Goal: Find specific fact: Find specific fact

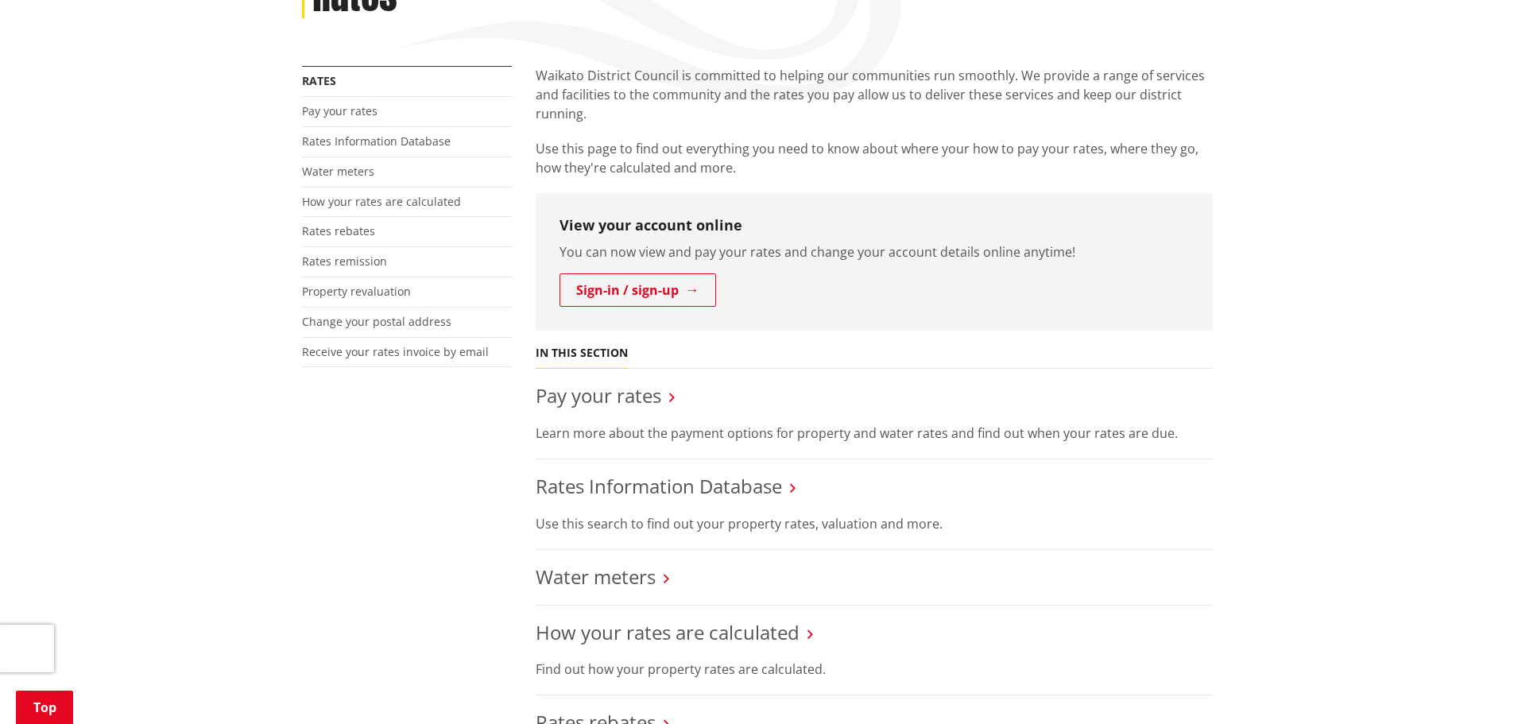
scroll to position [353, 0]
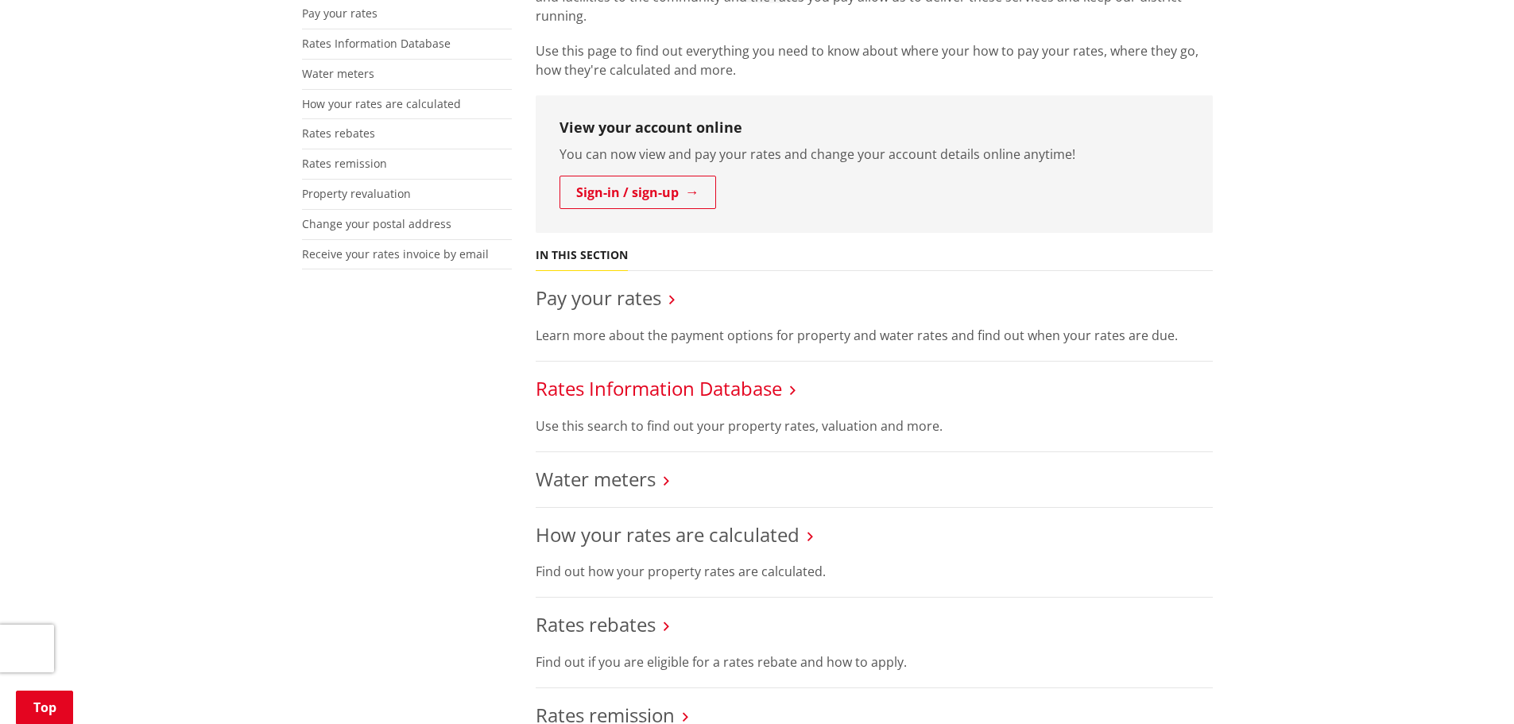
click at [637, 389] on link "Rates Information Database" at bounding box center [659, 388] width 246 height 26
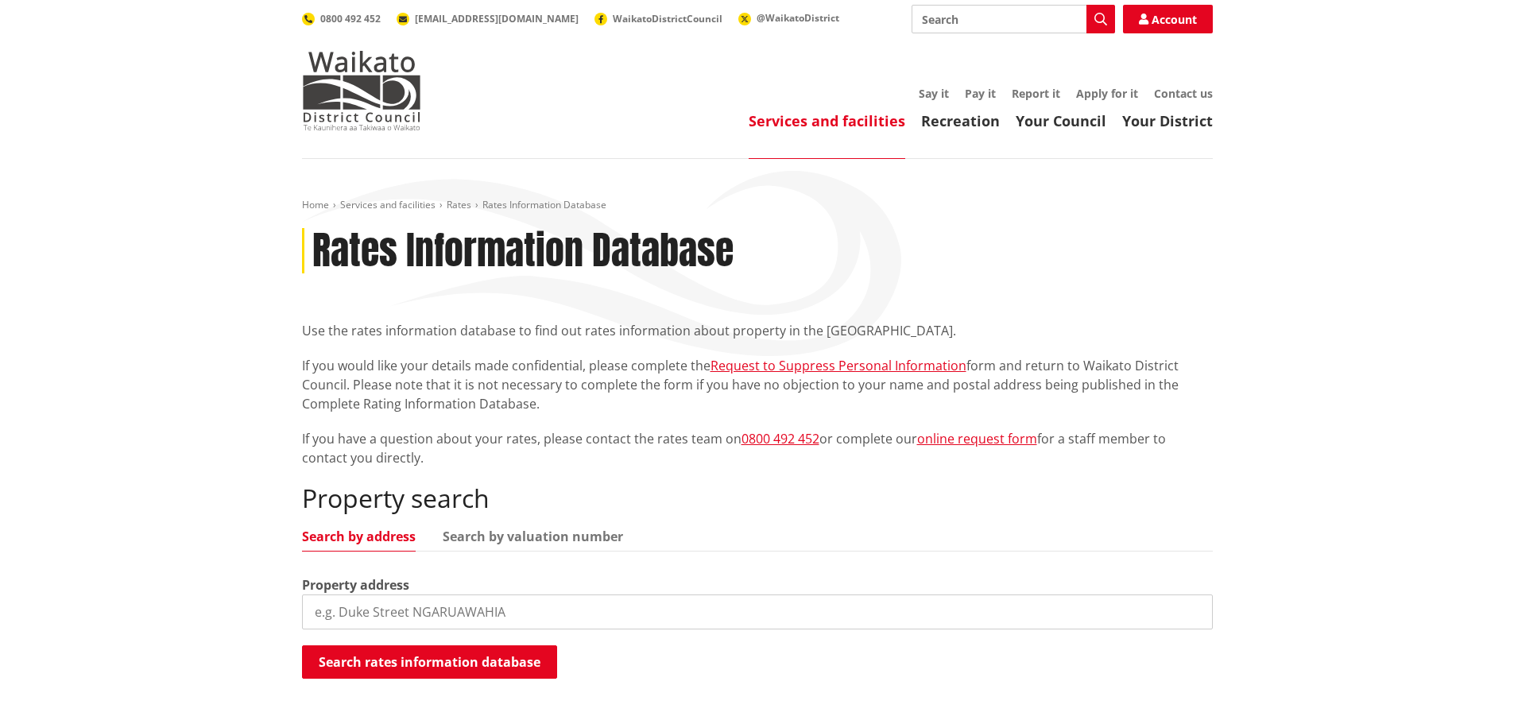
click at [472, 617] on input "search" at bounding box center [757, 612] width 911 height 35
type input "[STREET_ADDRESS]"
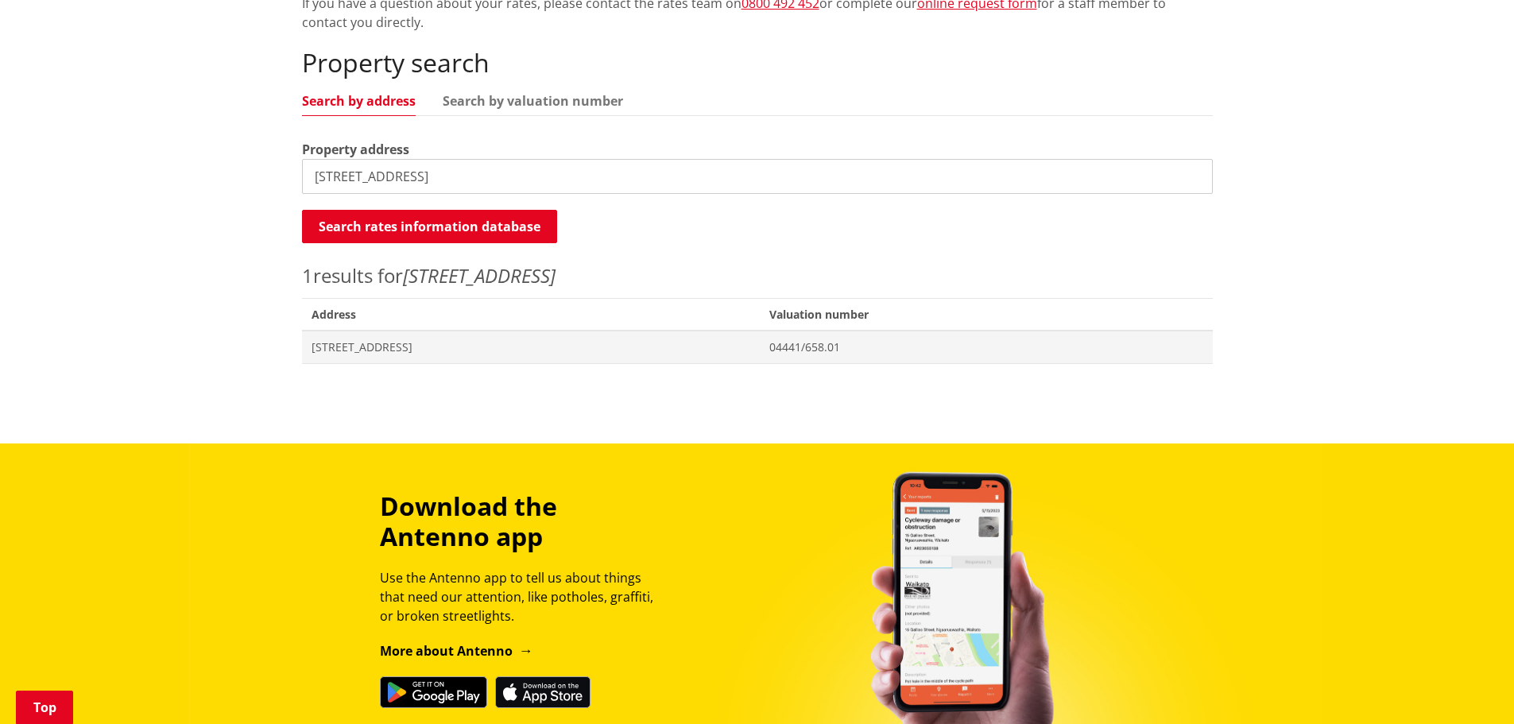
scroll to position [480, 0]
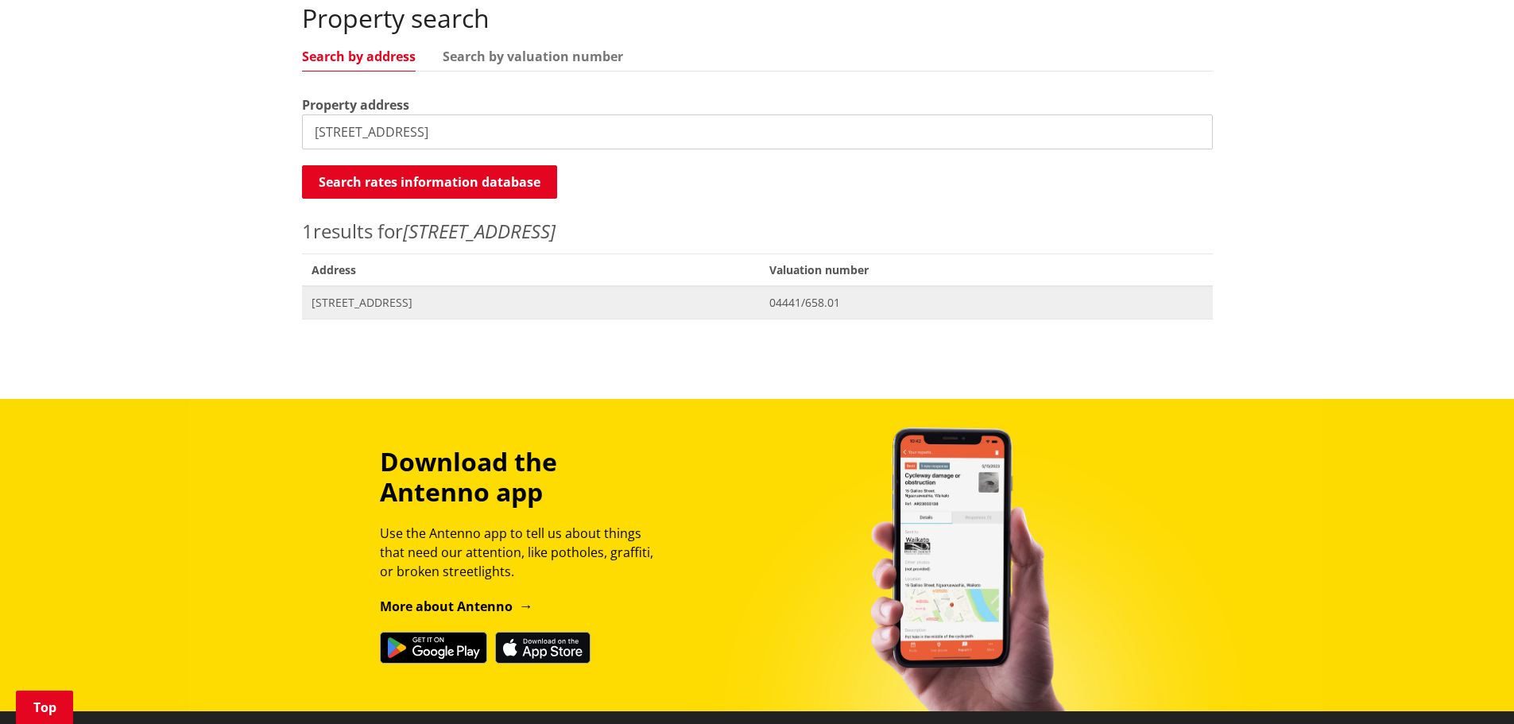
click at [355, 304] on span "[STREET_ADDRESS]" at bounding box center [532, 303] width 440 height 16
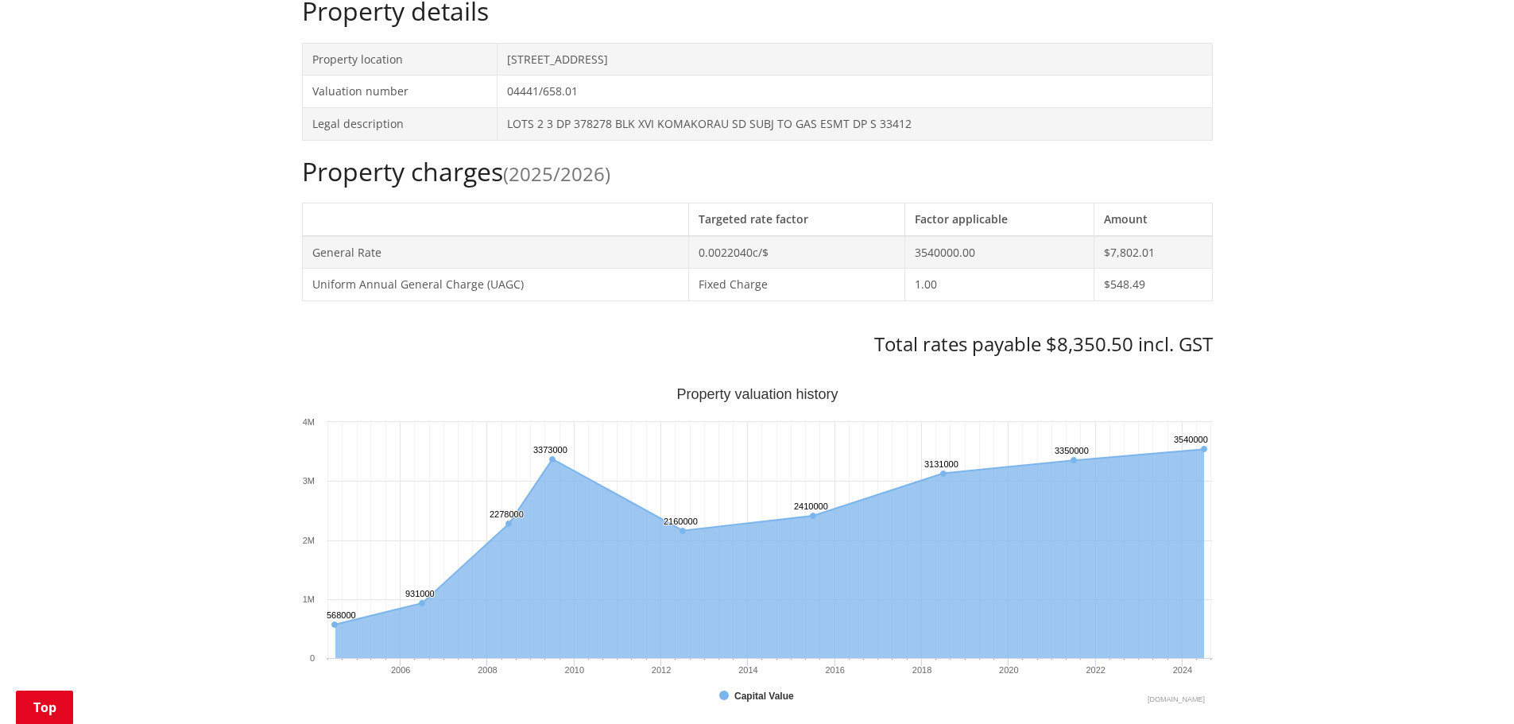
scroll to position [496, 0]
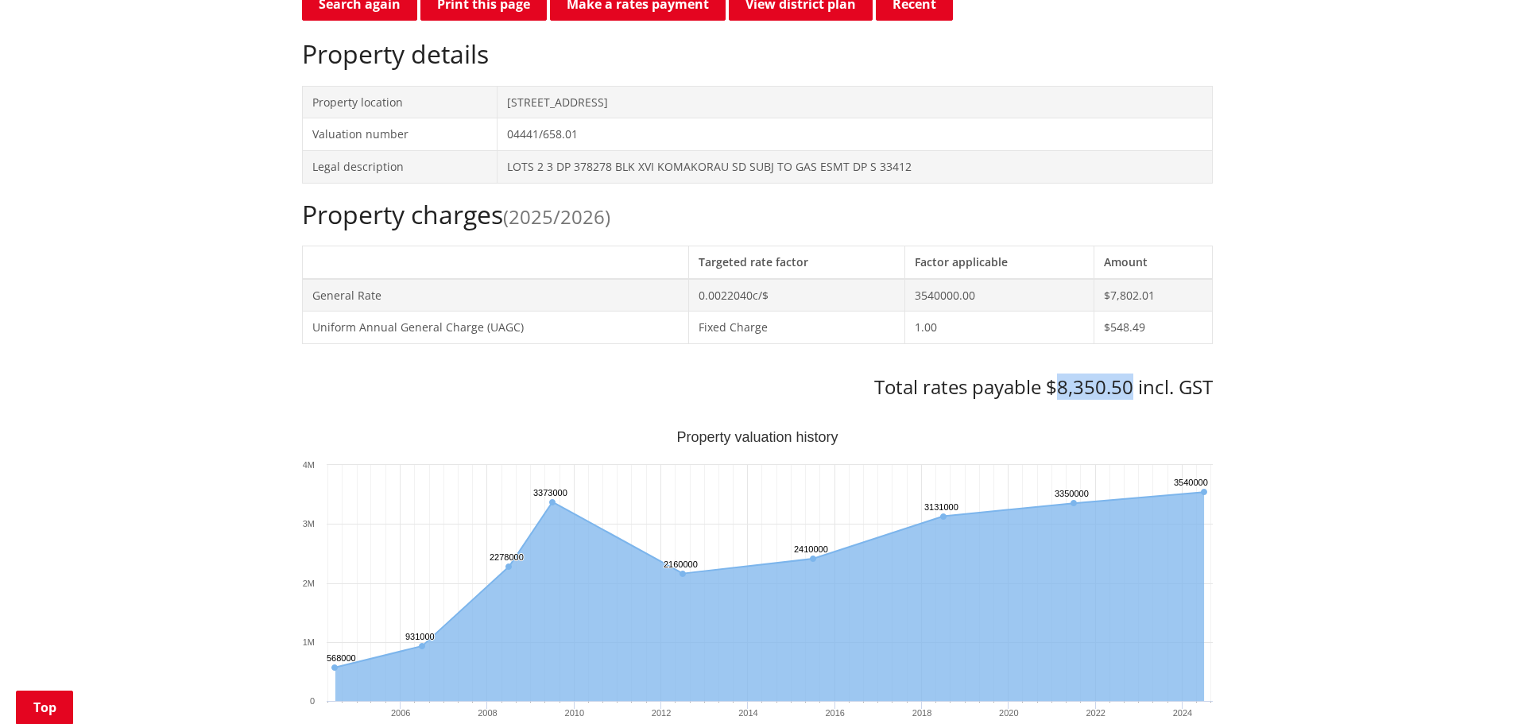
drag, startPoint x: 1054, startPoint y: 388, endPoint x: 1132, endPoint y: 386, distance: 77.9
click at [1132, 386] on h3 "Total rates payable $8,350.50 incl. GST" at bounding box center [757, 387] width 911 height 23
copy h3 "8,350.50"
